Goal: Information Seeking & Learning: Compare options

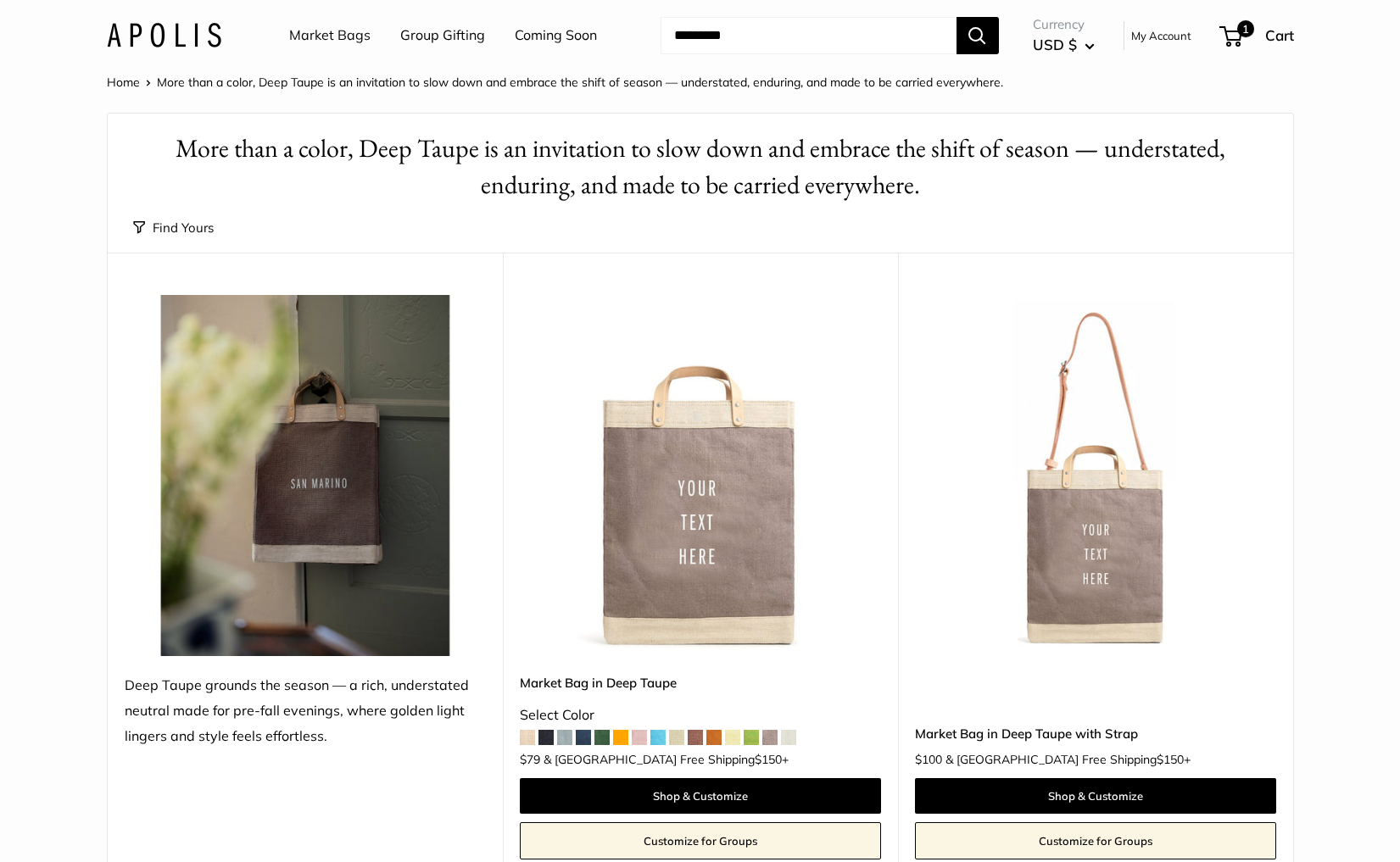
click at [174, 26] on img at bounding box center [164, 36] width 115 height 25
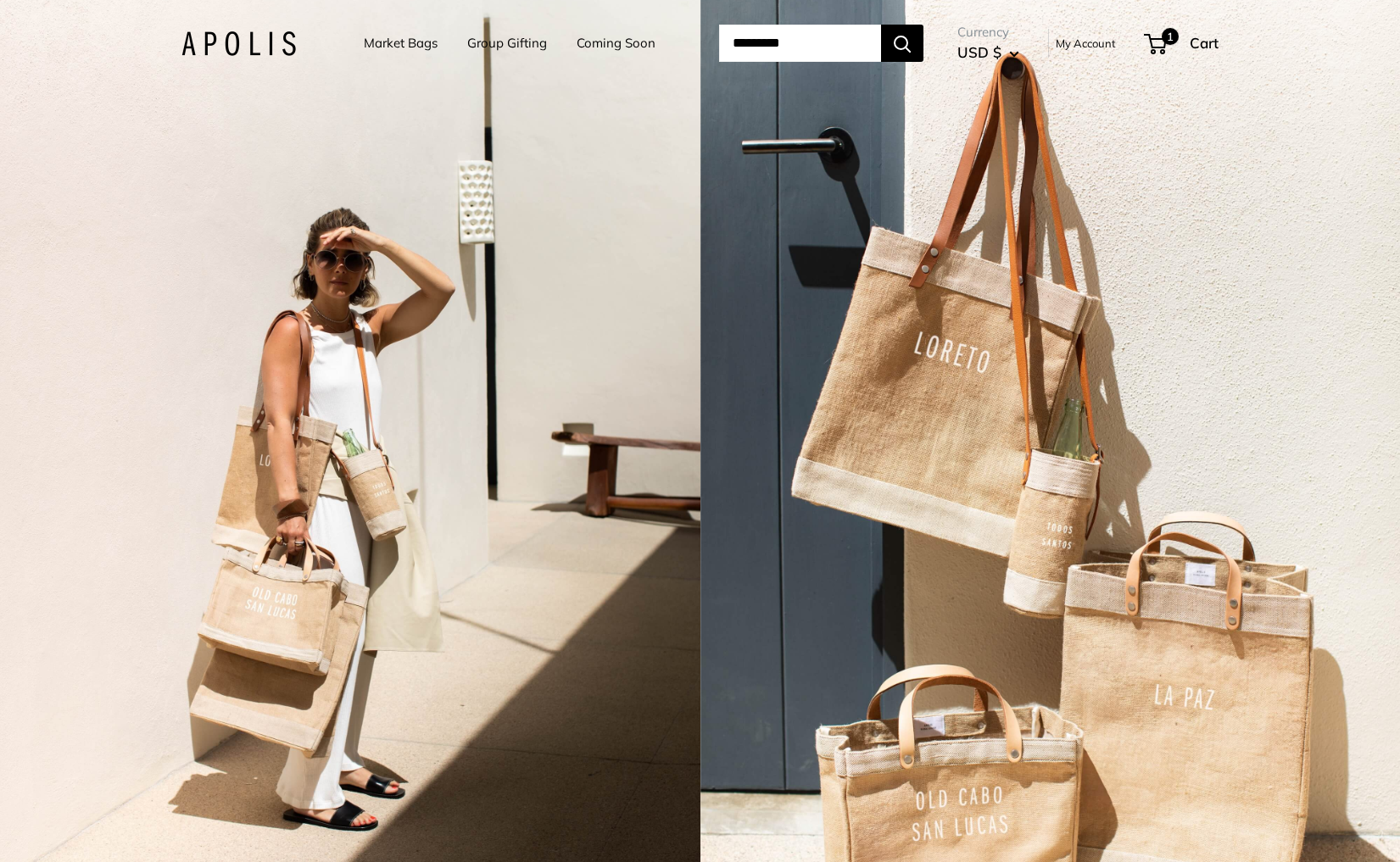
click at [628, 445] on div "2 / 7" at bounding box center [350, 431] width 700 height 862
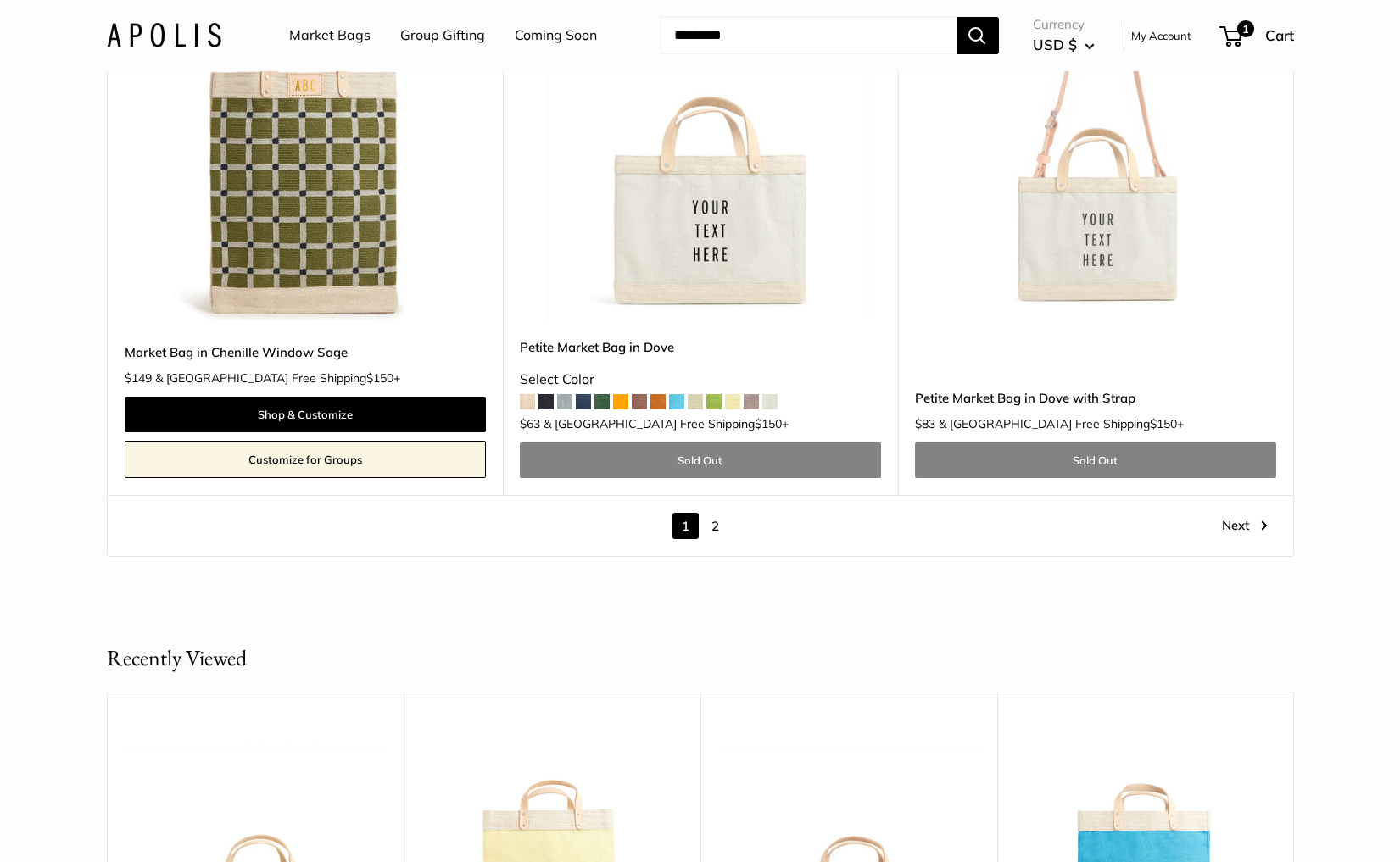
scroll to position [9803, 0]
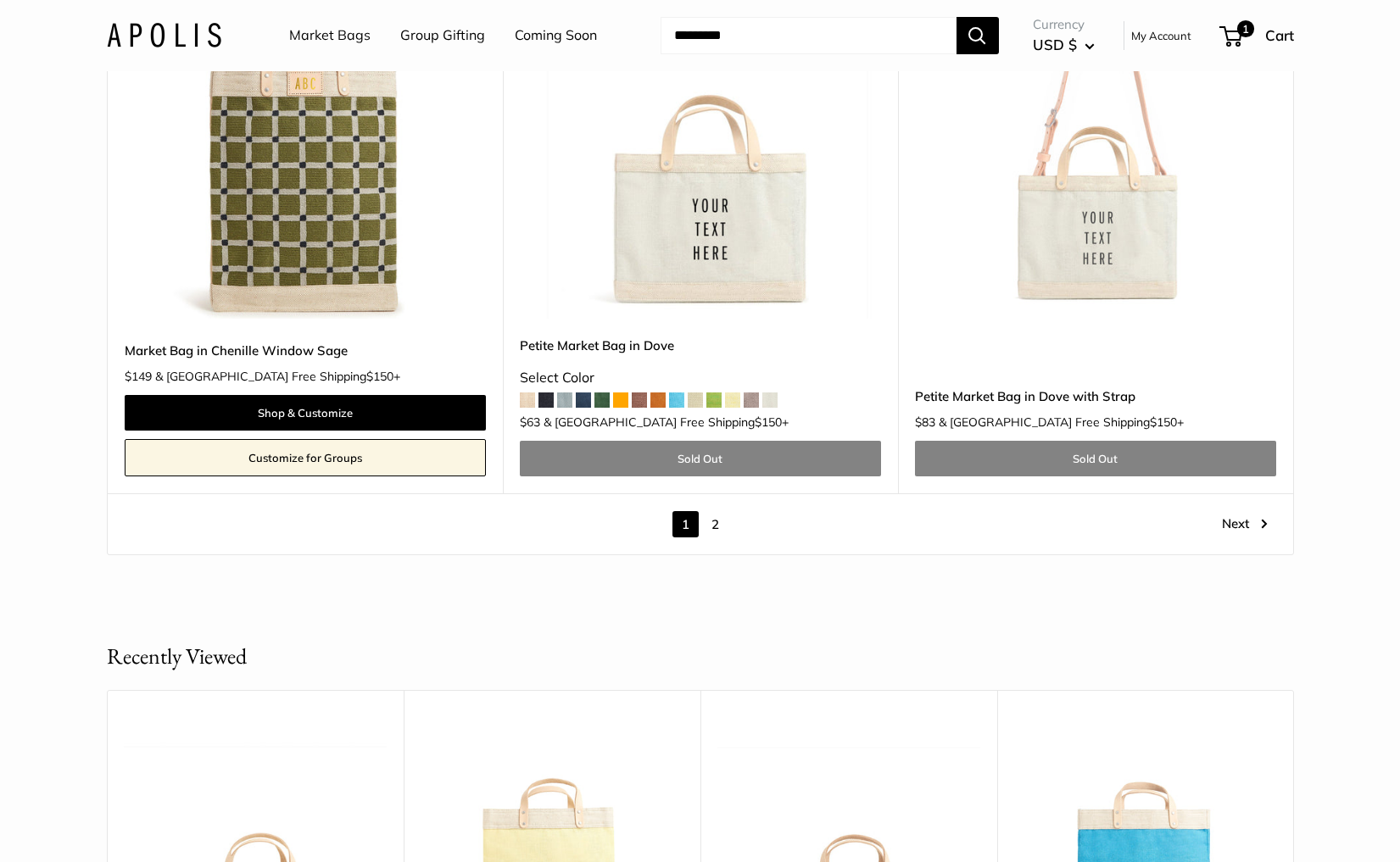
click at [708, 511] on link "2" at bounding box center [715, 523] width 26 height 26
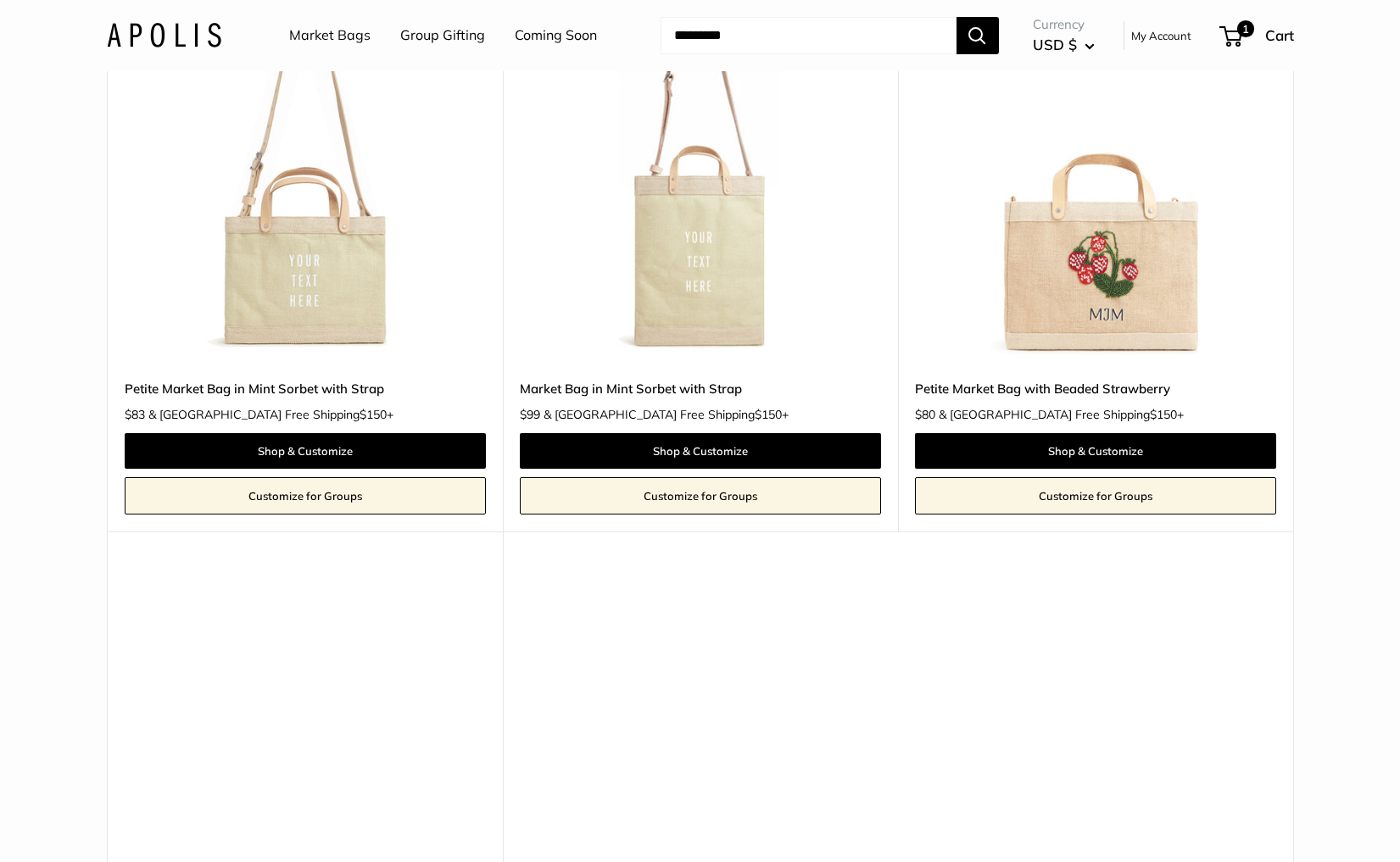
scroll to position [2857, 0]
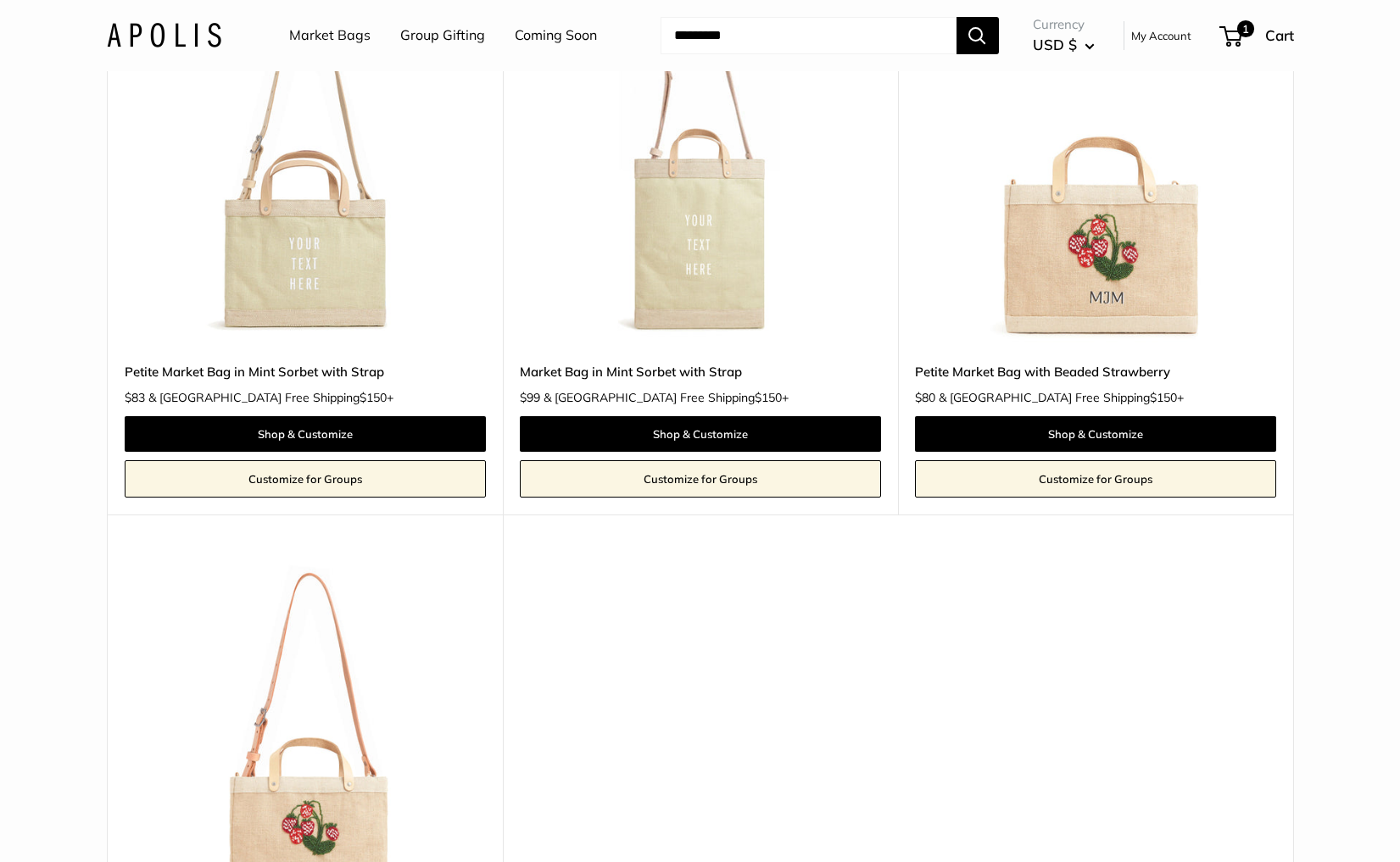
click at [0, 0] on img at bounding box center [0, 0] width 0 height 0
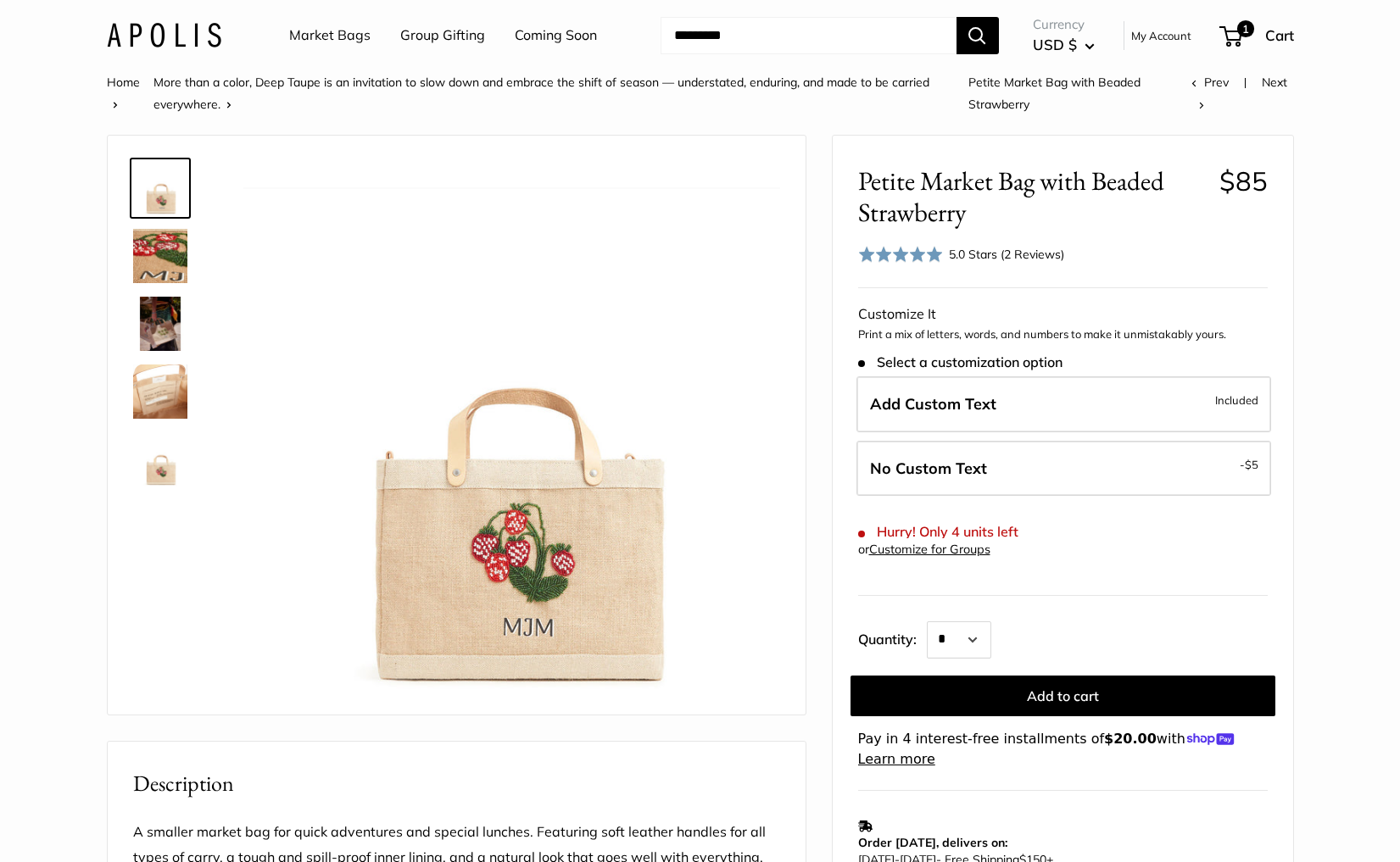
click at [324, 37] on link "Market Bags" at bounding box center [330, 36] width 82 height 25
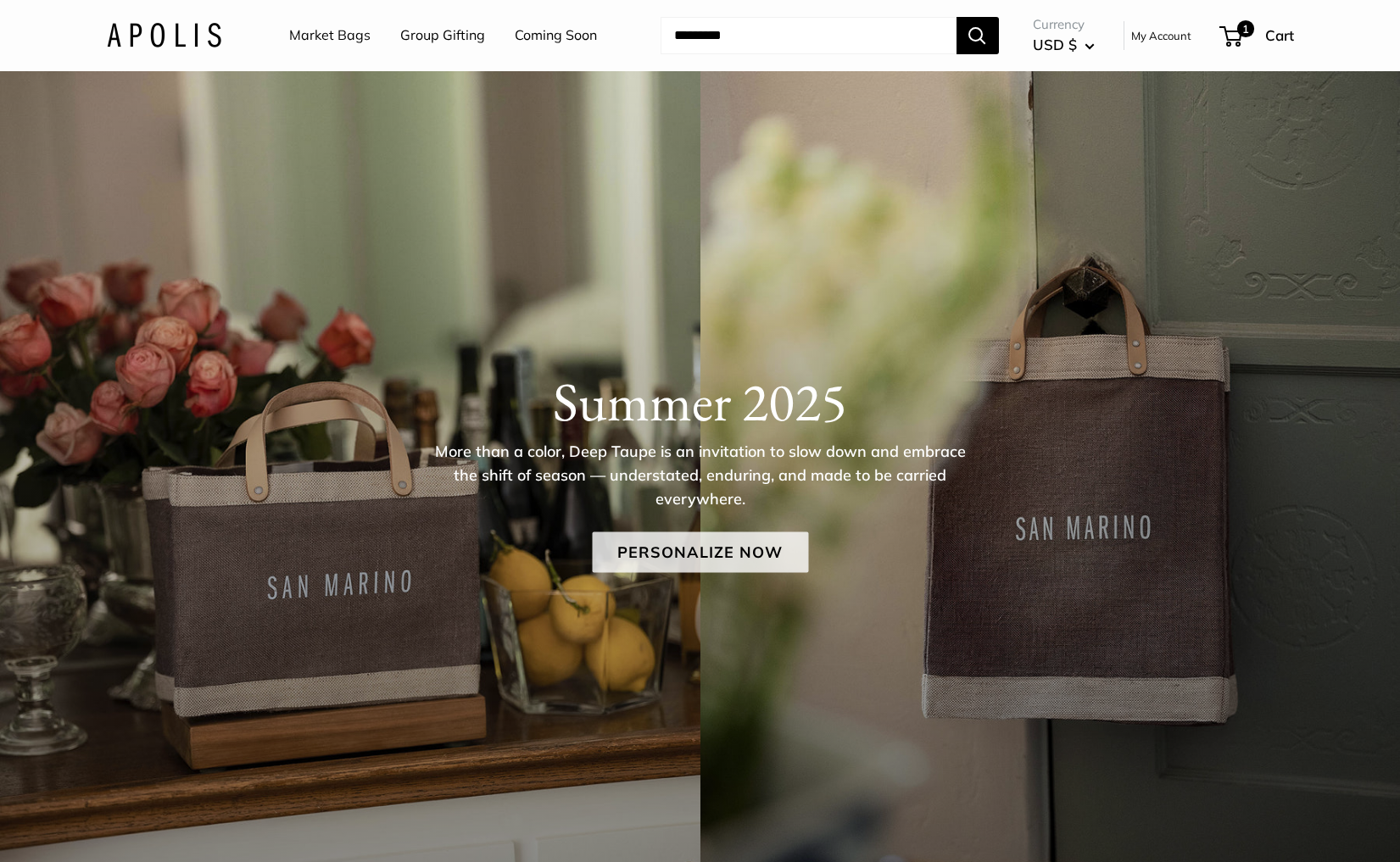
click at [718, 545] on link "Personalize Now" at bounding box center [700, 552] width 216 height 40
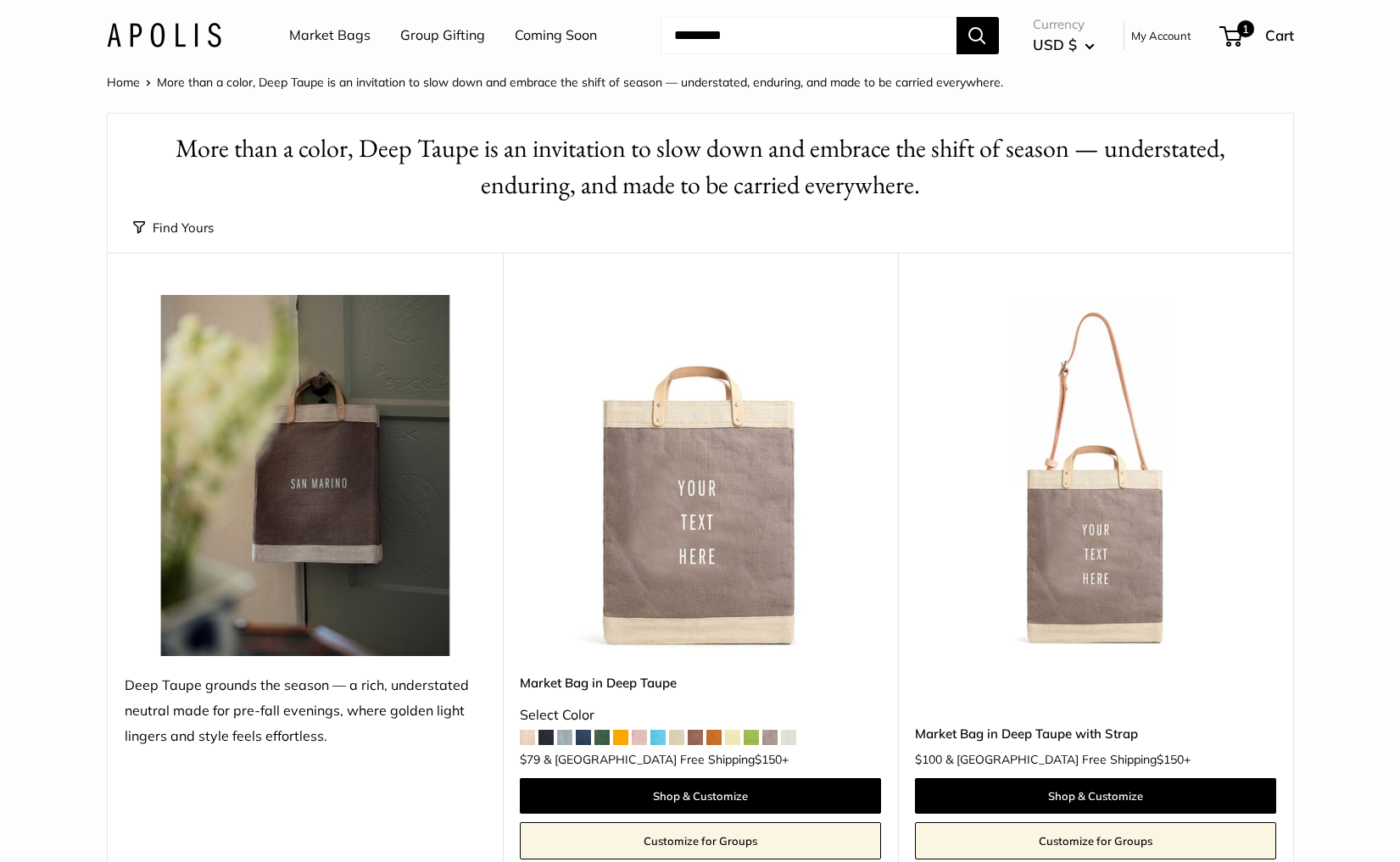
click at [0, 0] on img at bounding box center [0, 0] width 0 height 0
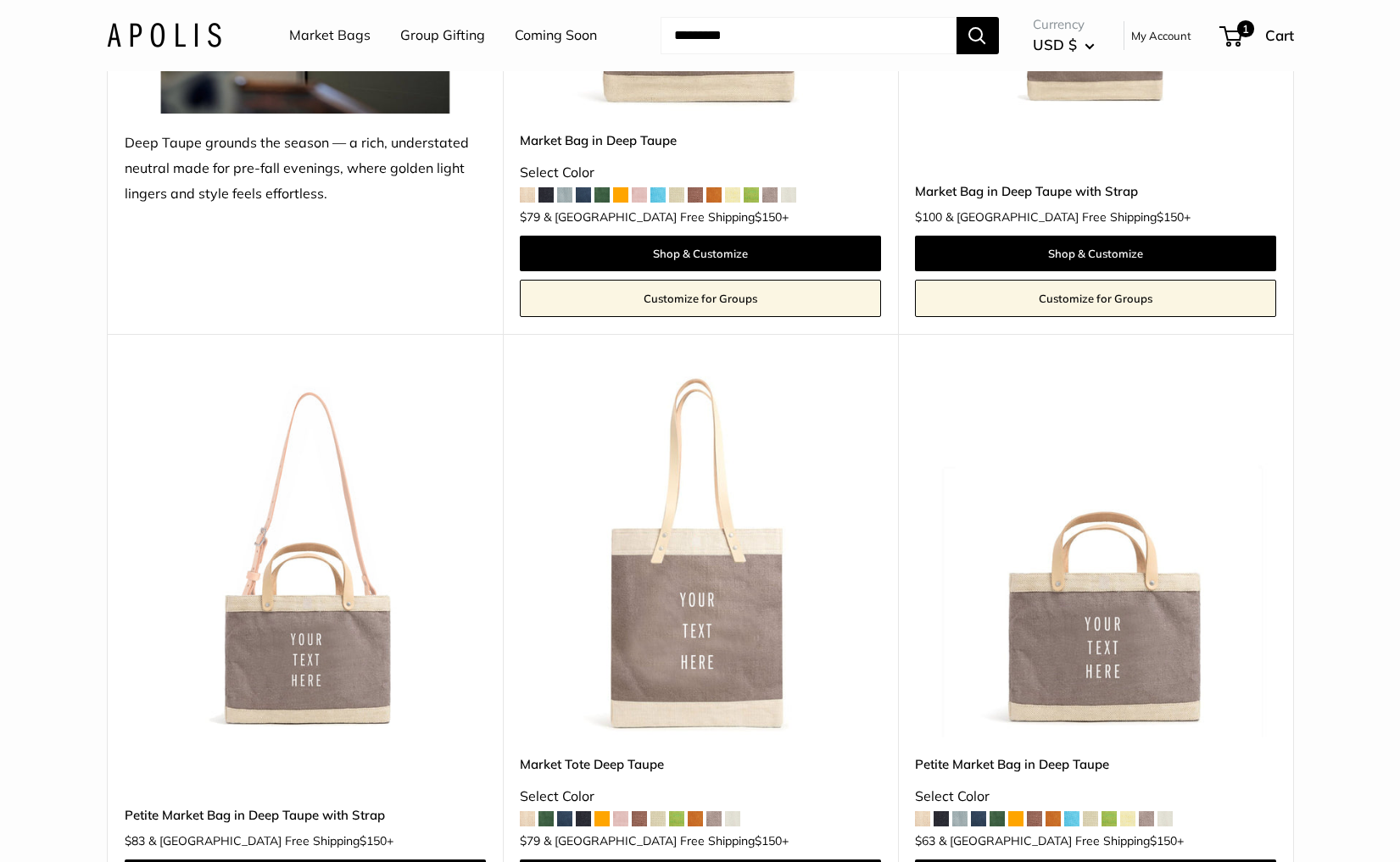
scroll to position [553, 0]
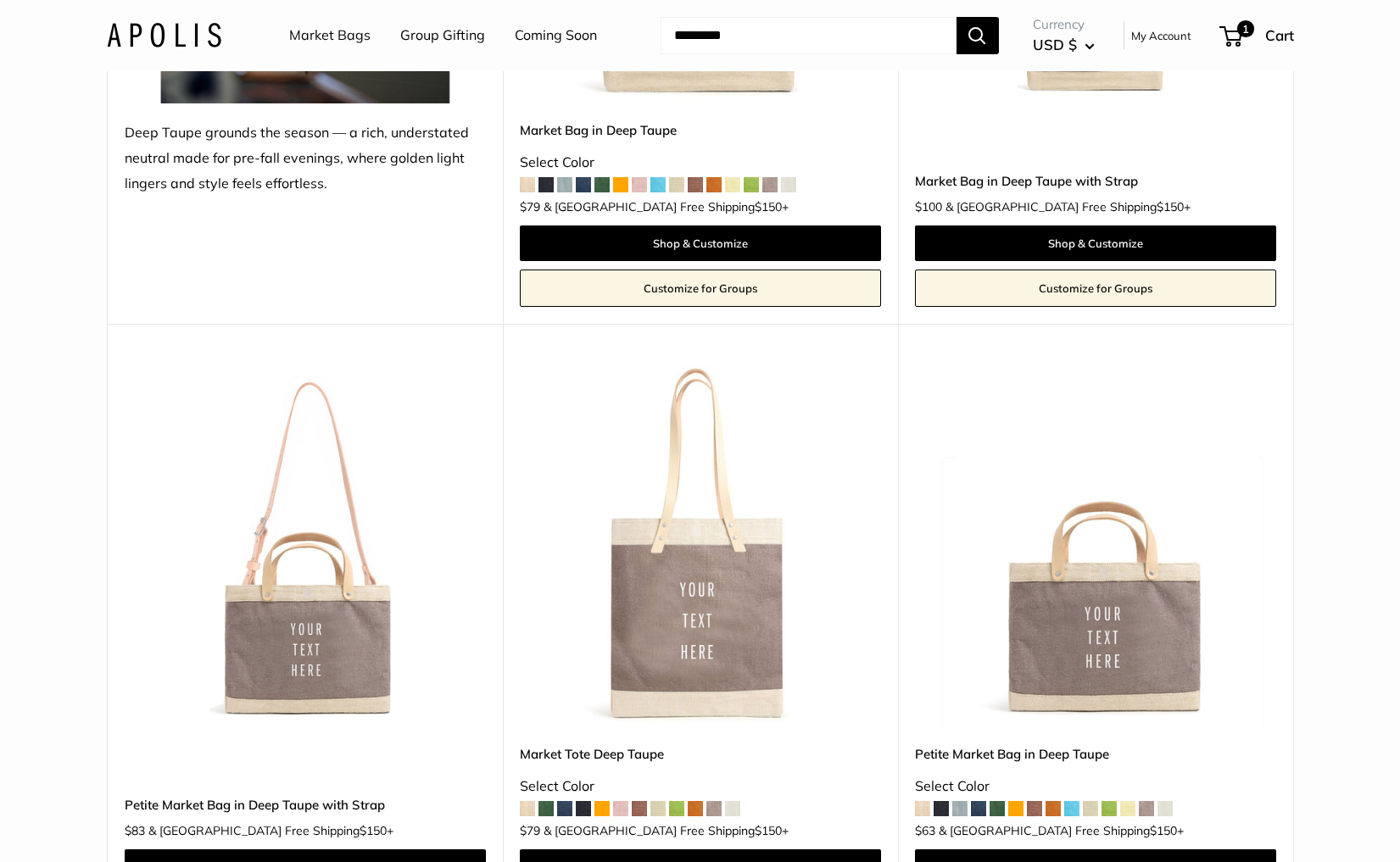
click at [0, 0] on img at bounding box center [0, 0] width 0 height 0
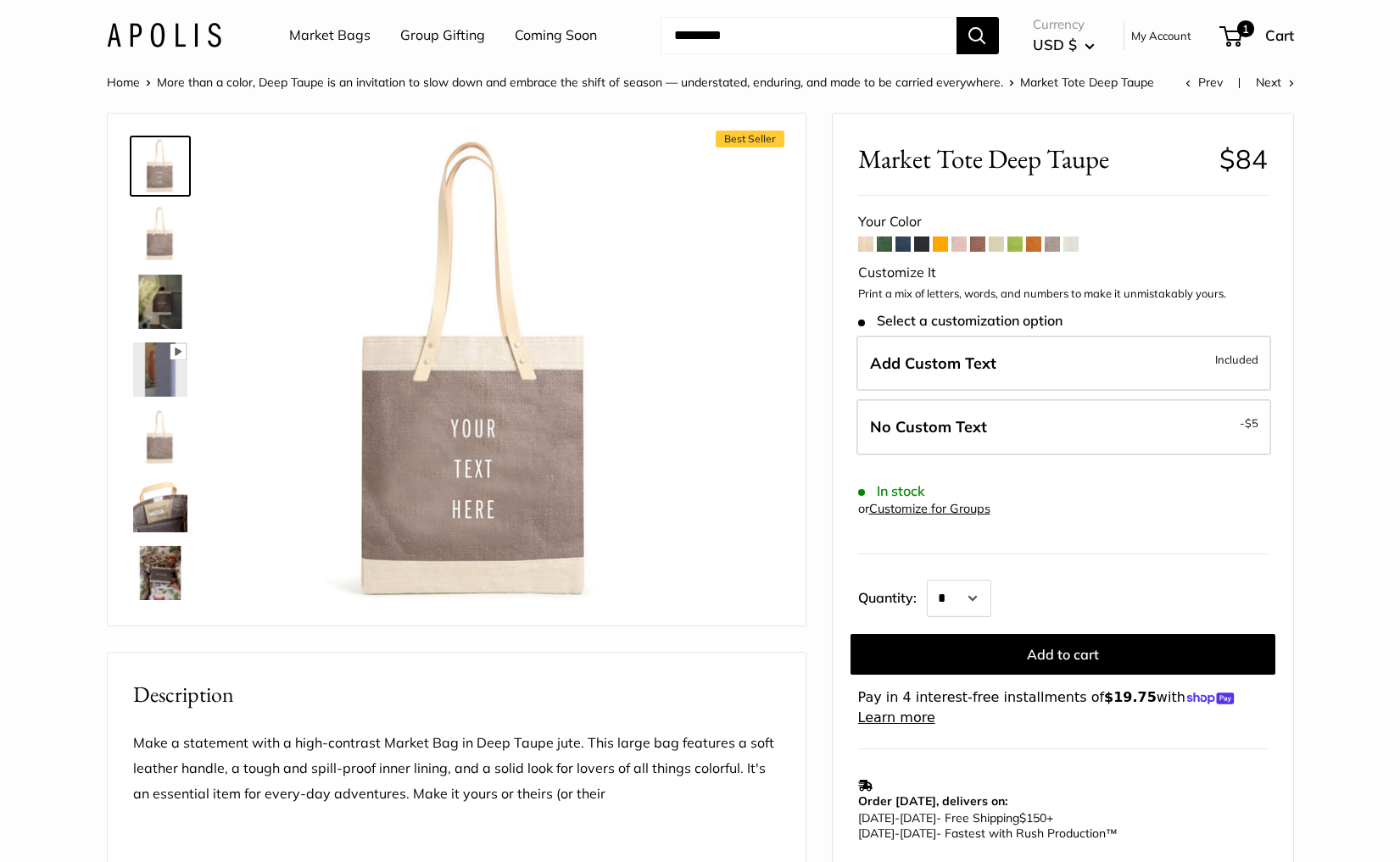
click at [956, 241] on span at bounding box center [959, 244] width 15 height 15
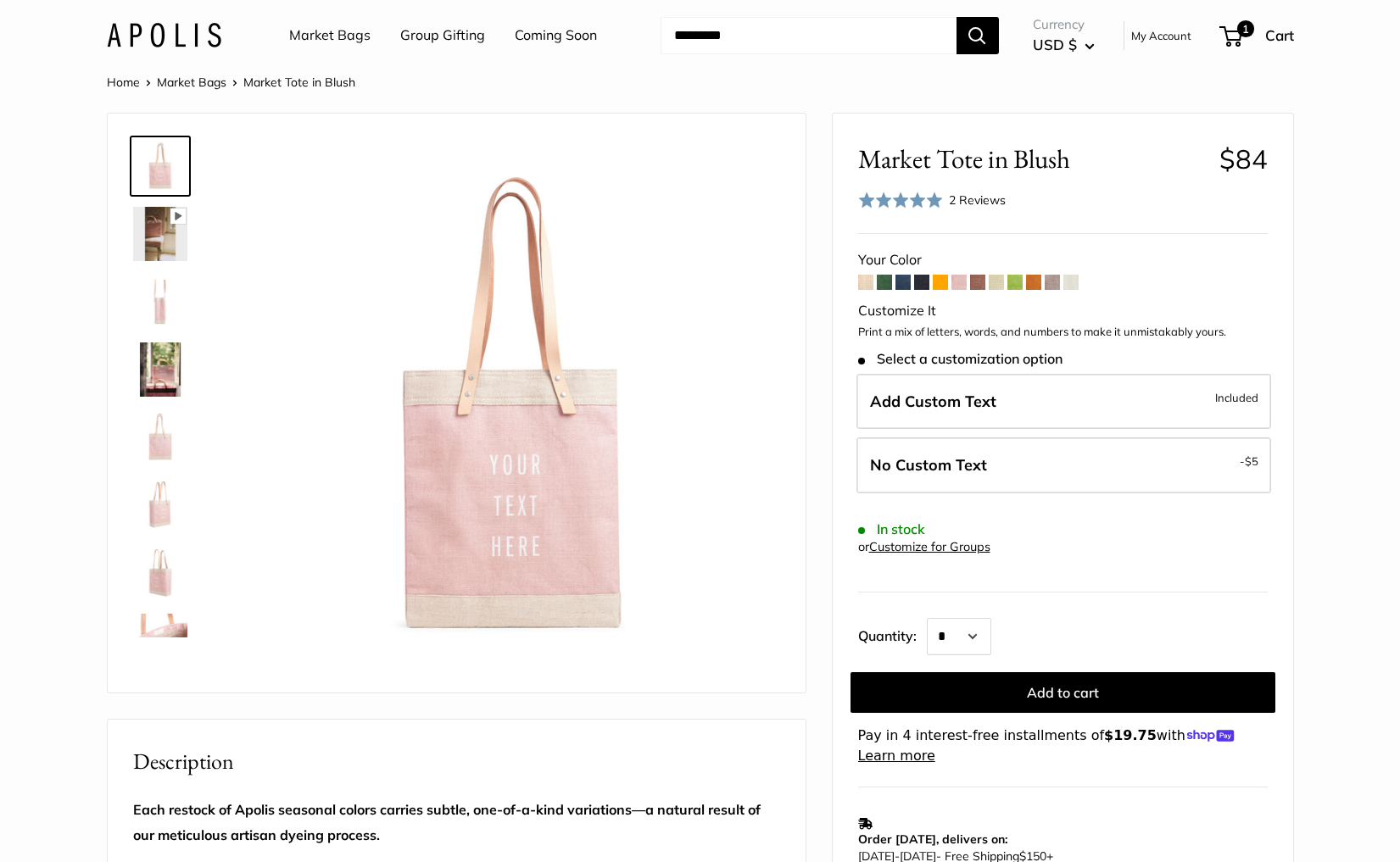
click at [1017, 282] on span at bounding box center [1015, 283] width 15 height 15
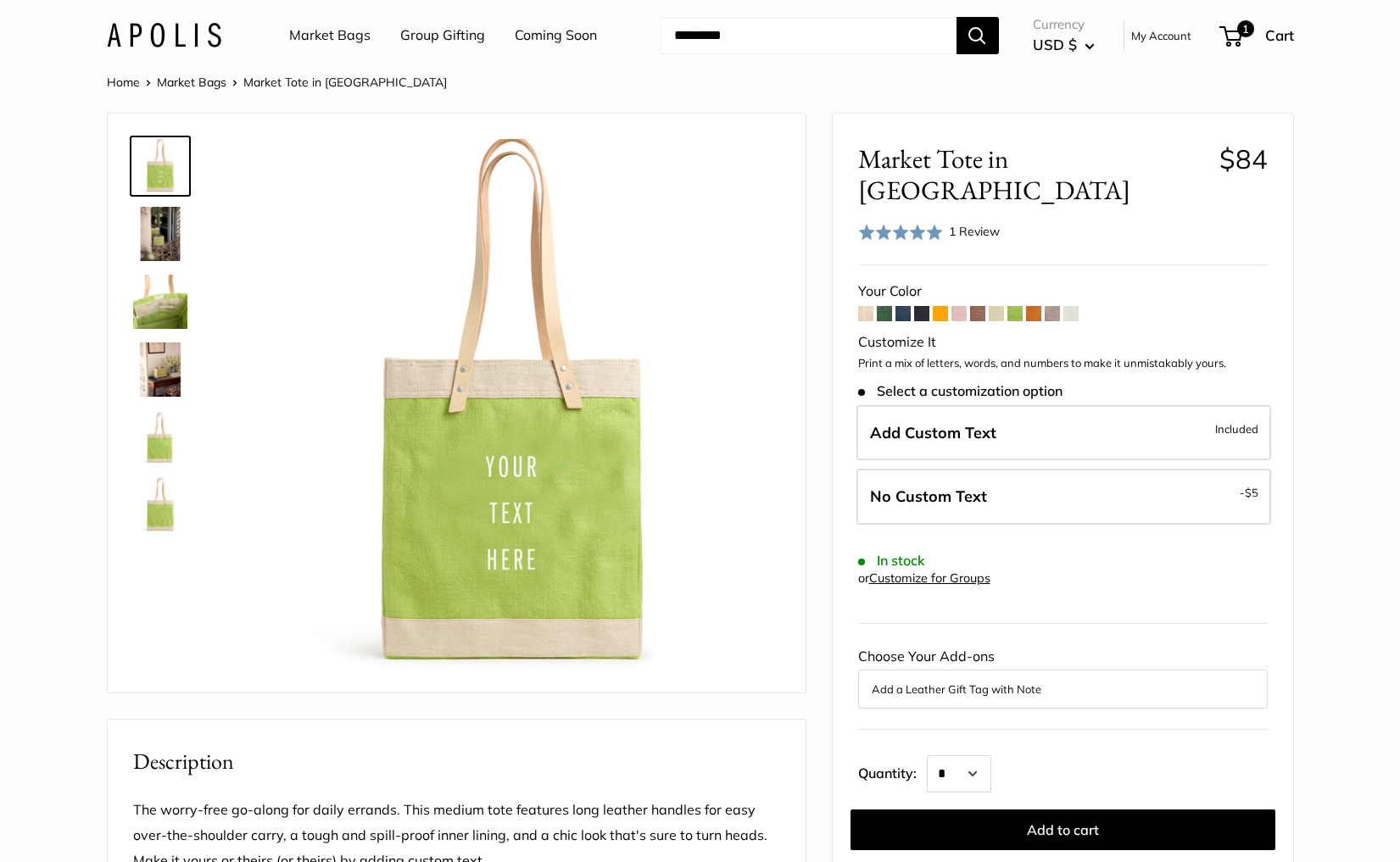
click at [1037, 306] on span at bounding box center [1033, 314] width 15 height 15
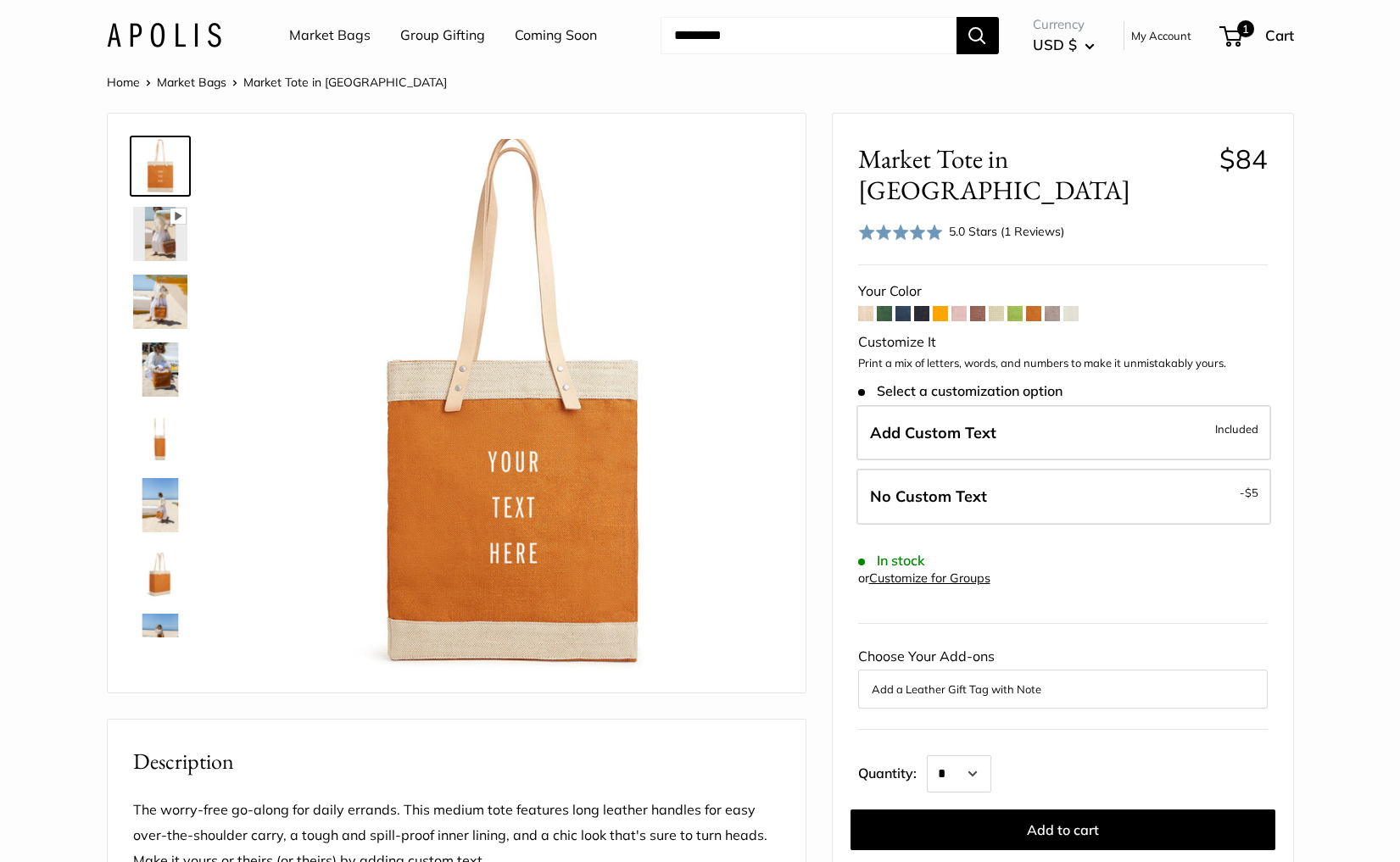
click at [1013, 306] on span at bounding box center [1015, 314] width 15 height 15
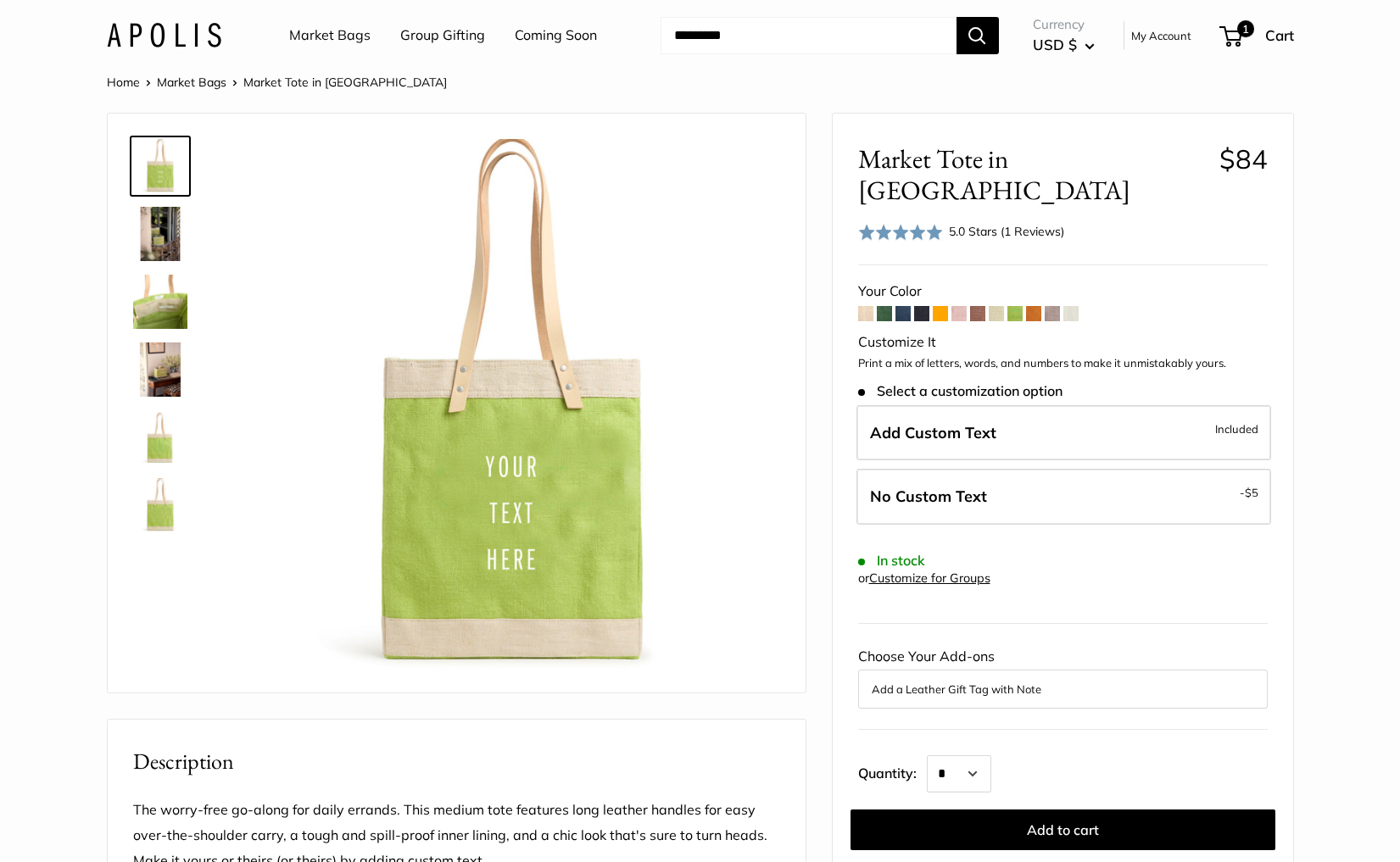
click at [939, 224] on span at bounding box center [901, 233] width 85 height 17
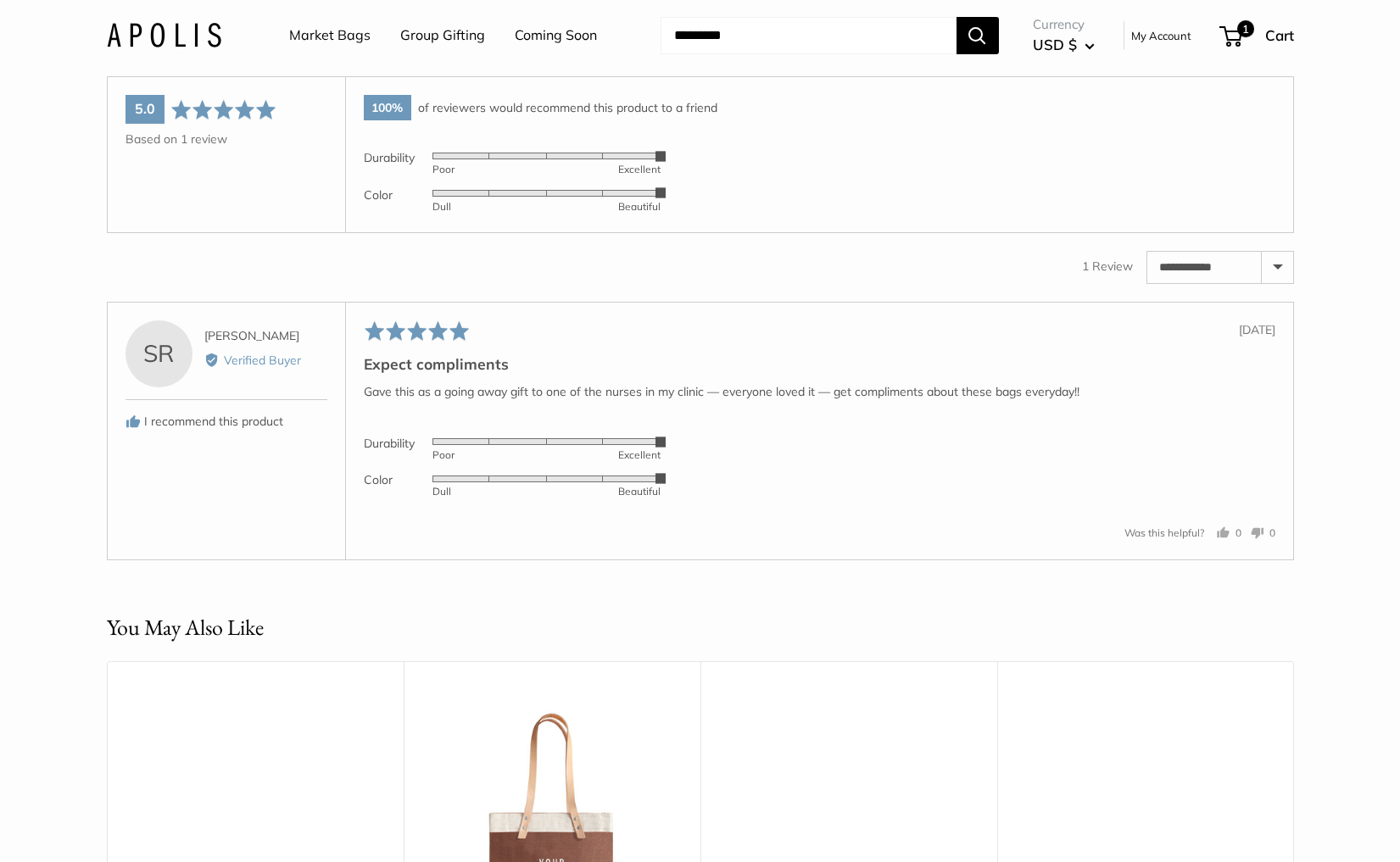
scroll to position [2745, 0]
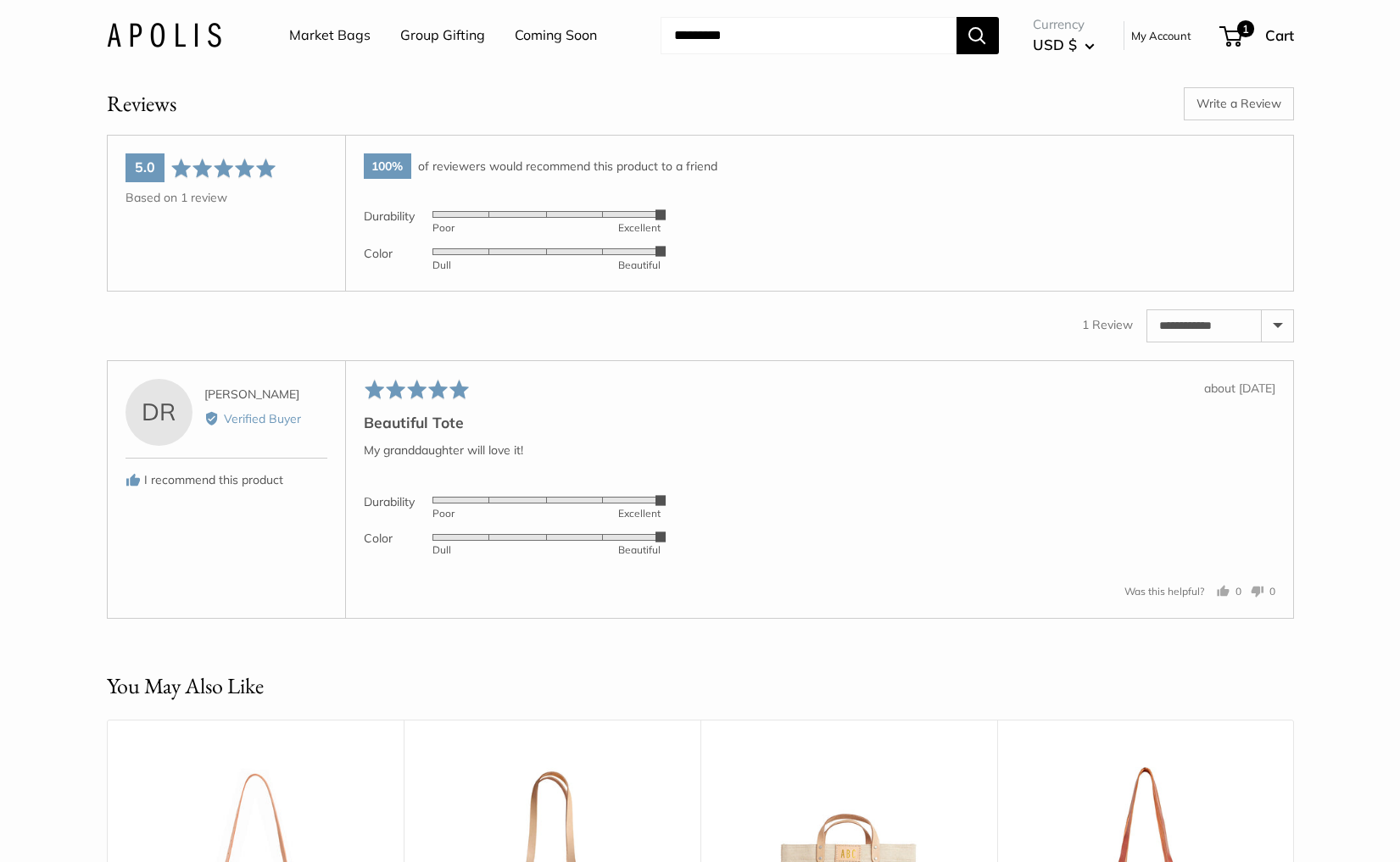
scroll to position [2683, 0]
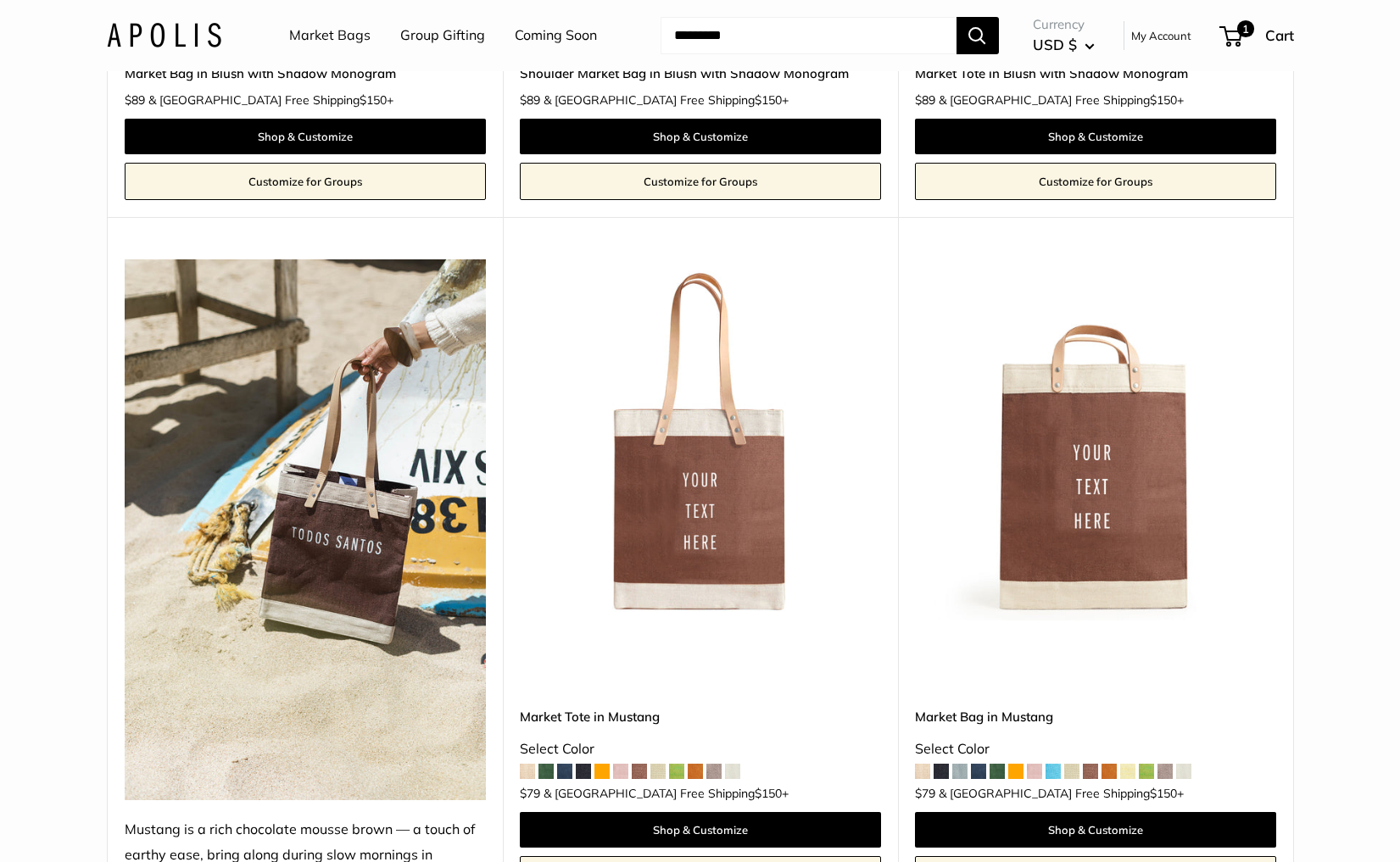
scroll to position [5714, 0]
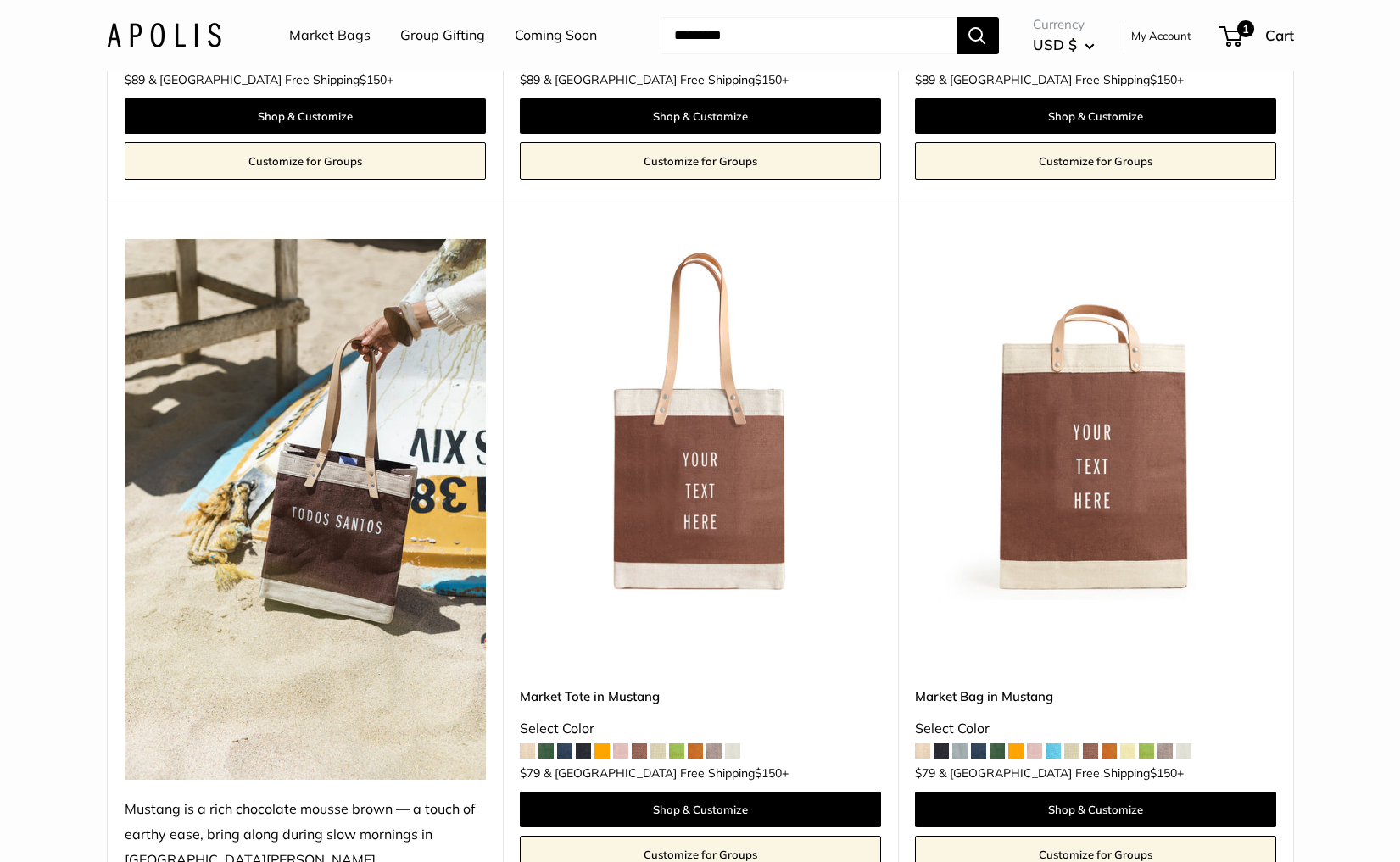
click at [0, 0] on img at bounding box center [0, 0] width 0 height 0
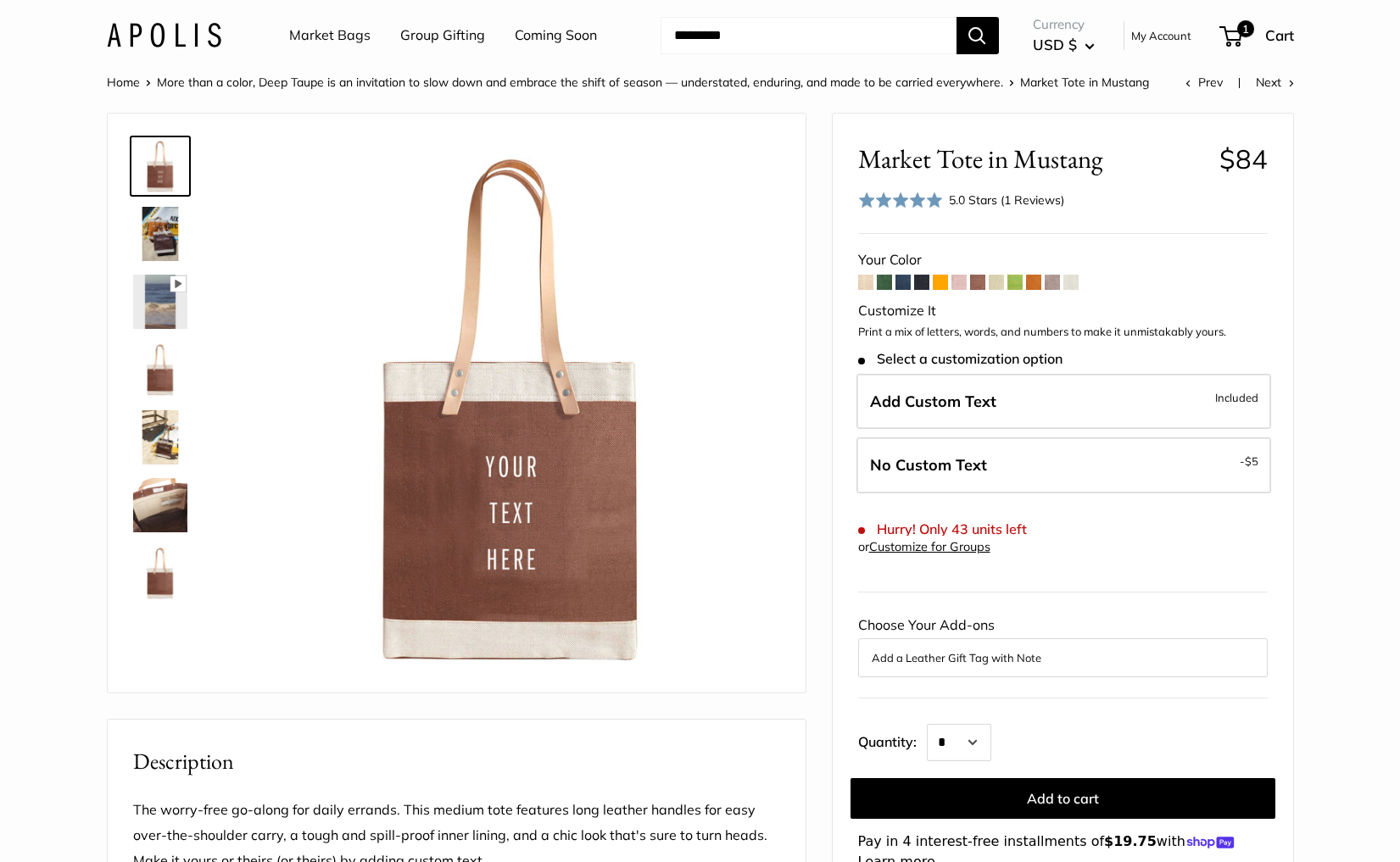
click at [916, 192] on span at bounding box center [901, 200] width 85 height 17
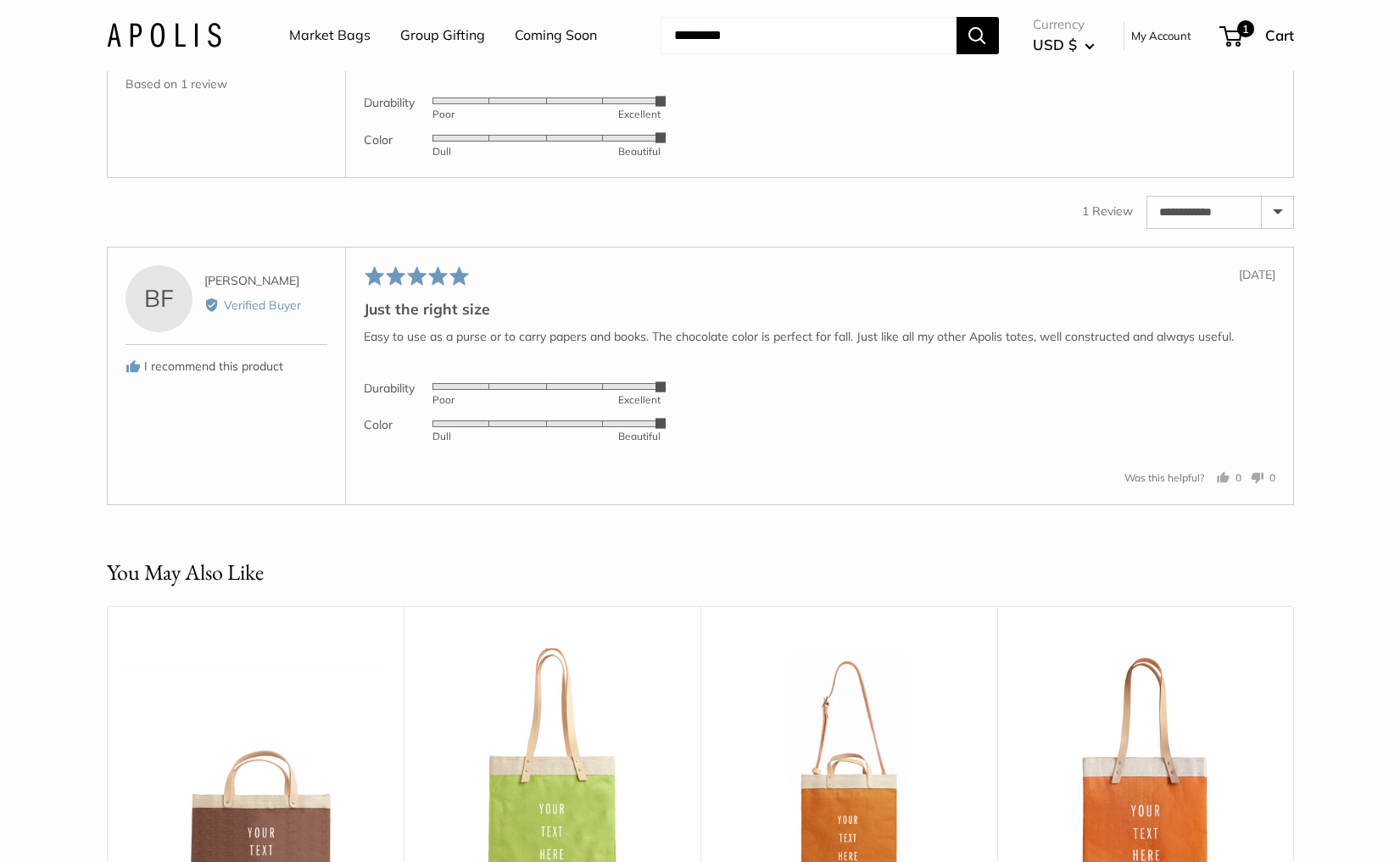
click at [144, 34] on img at bounding box center [164, 36] width 115 height 25
